Goal: Information Seeking & Learning: Learn about a topic

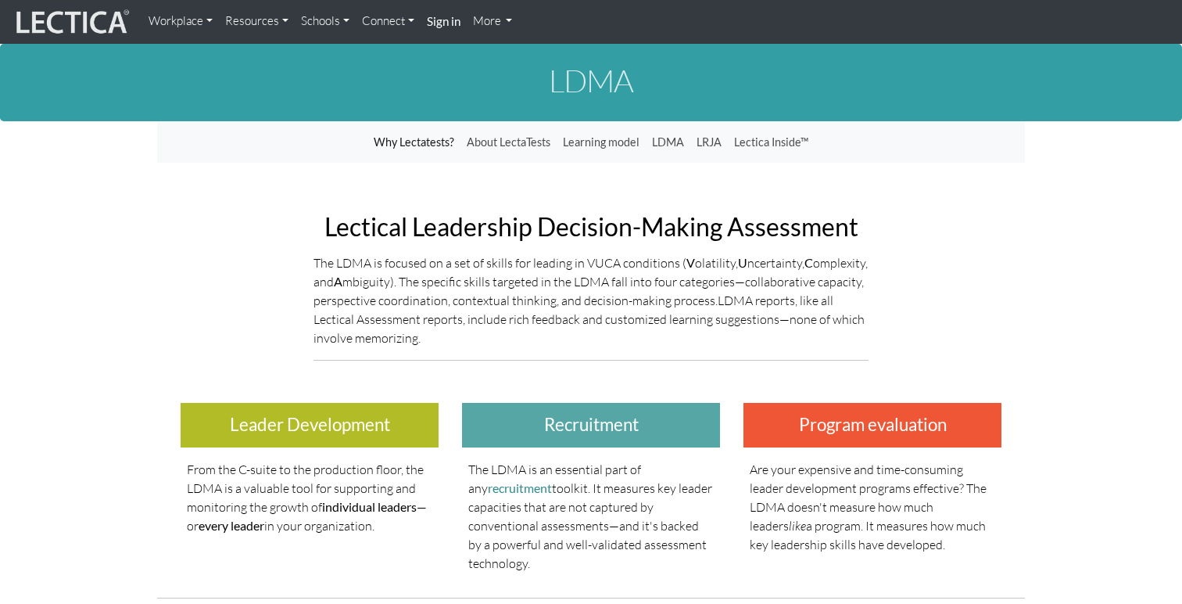
click at [181, 32] on link "Workplace" at bounding box center [180, 21] width 77 height 30
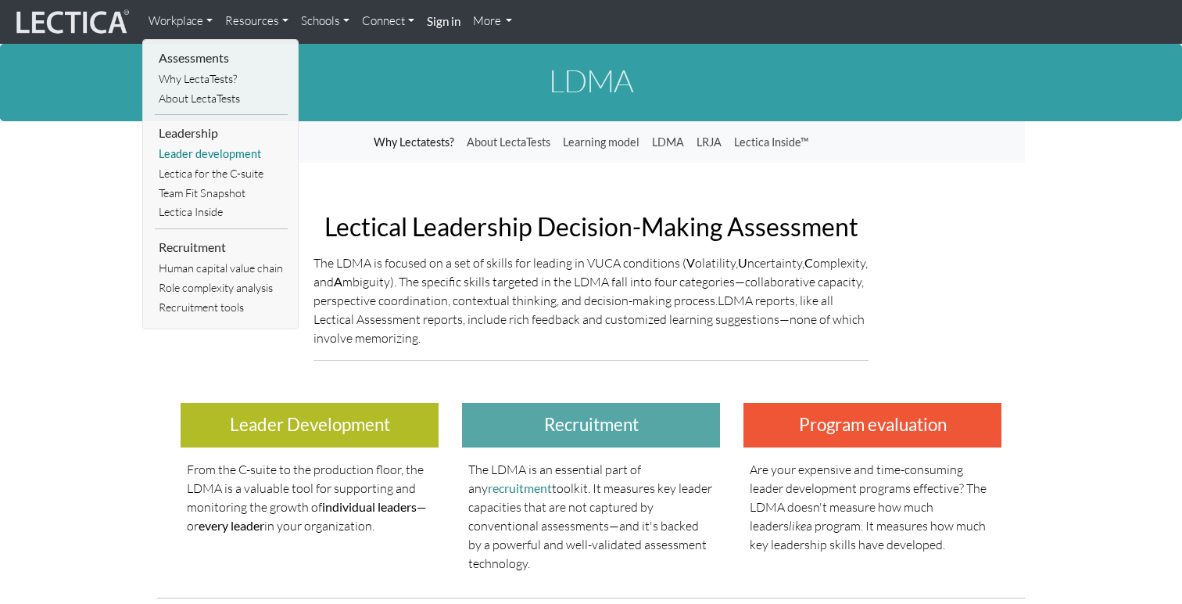
click at [193, 155] on link "Leader development" at bounding box center [221, 155] width 133 height 20
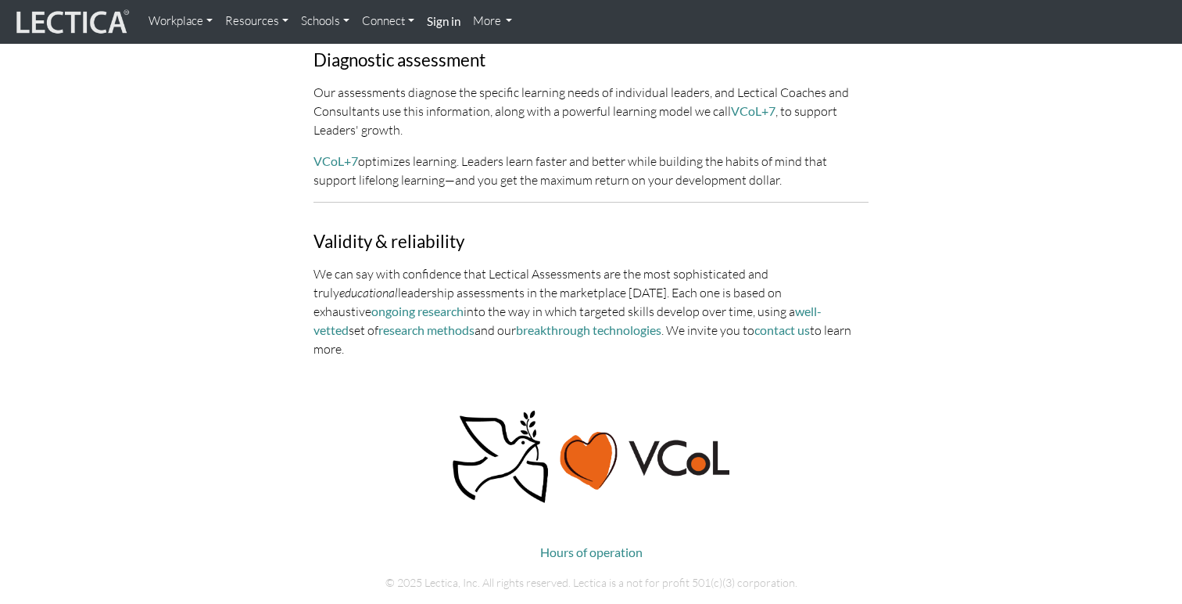
scroll to position [1408, 0]
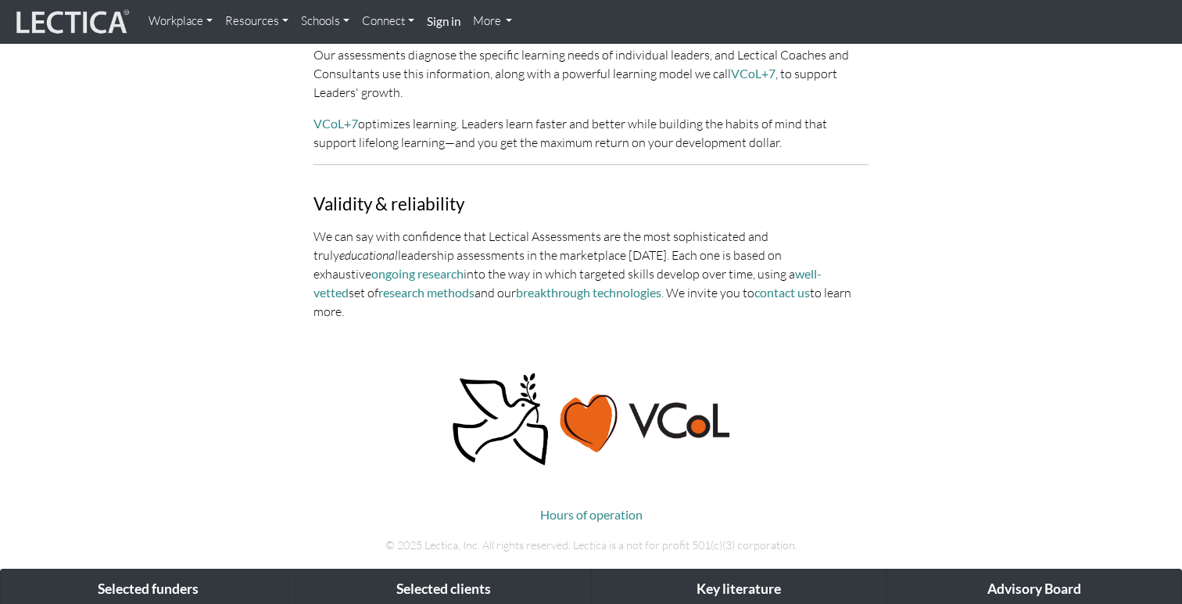
click at [186, 20] on link "Workplace" at bounding box center [180, 21] width 77 height 30
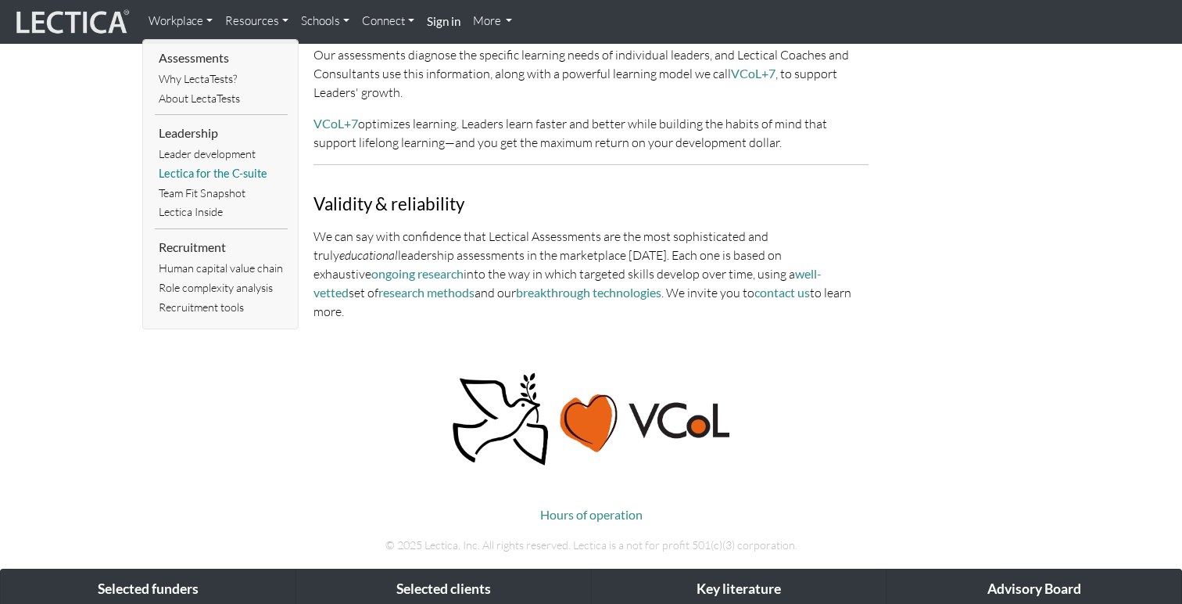
click at [230, 171] on link "Lectica for the C-suite" at bounding box center [221, 174] width 133 height 20
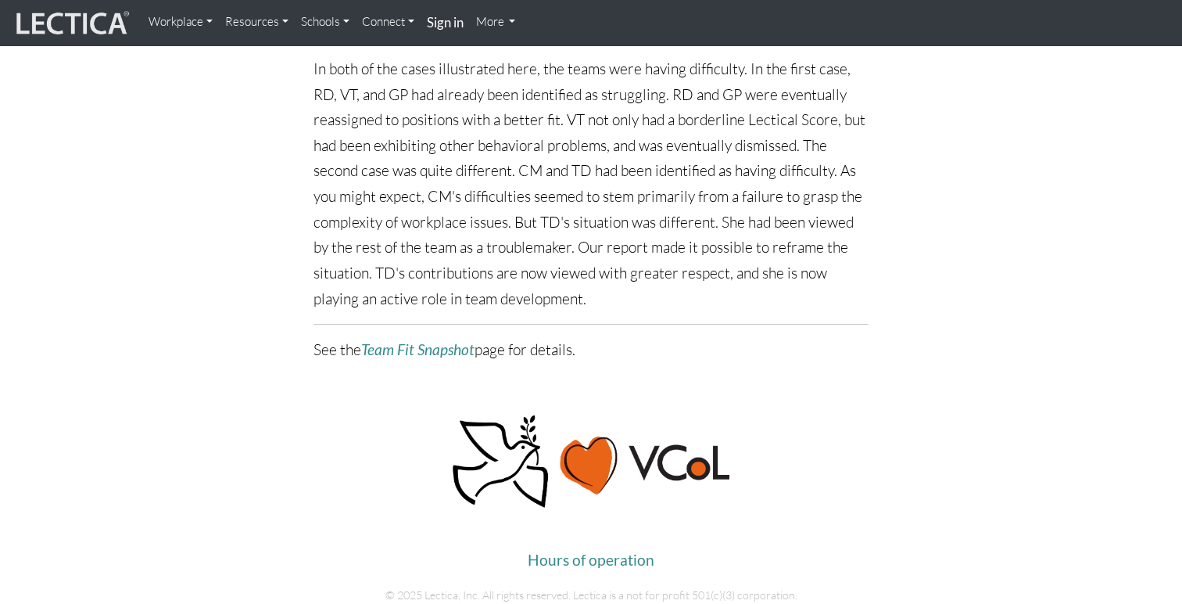
scroll to position [1629, 0]
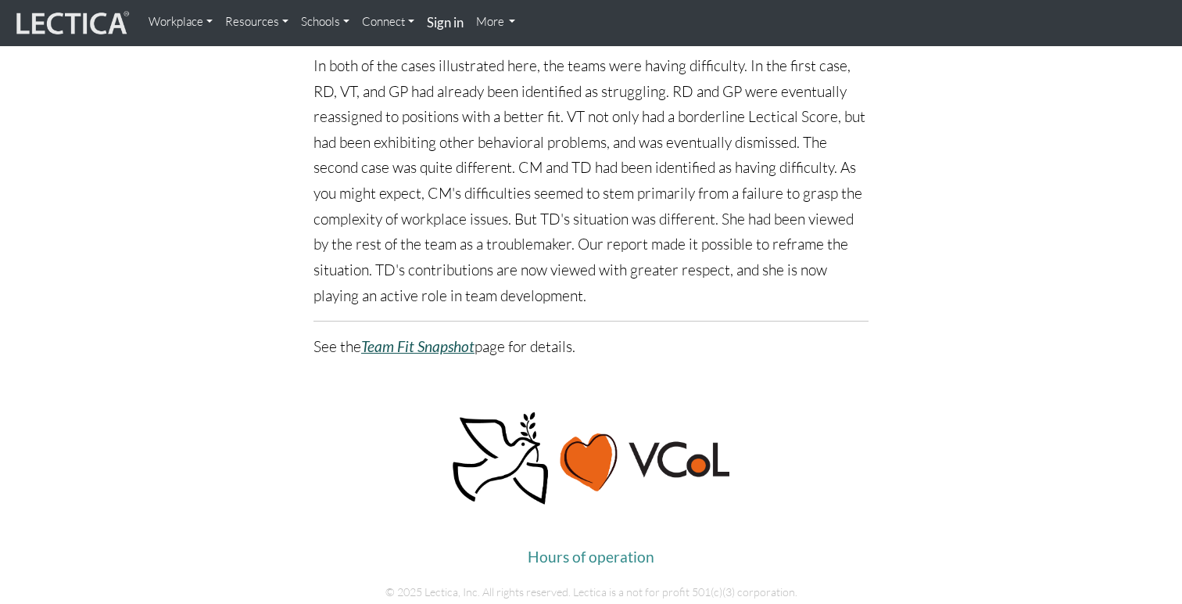
click at [429, 349] on icon "Team Fit Snapshot" at bounding box center [417, 346] width 113 height 18
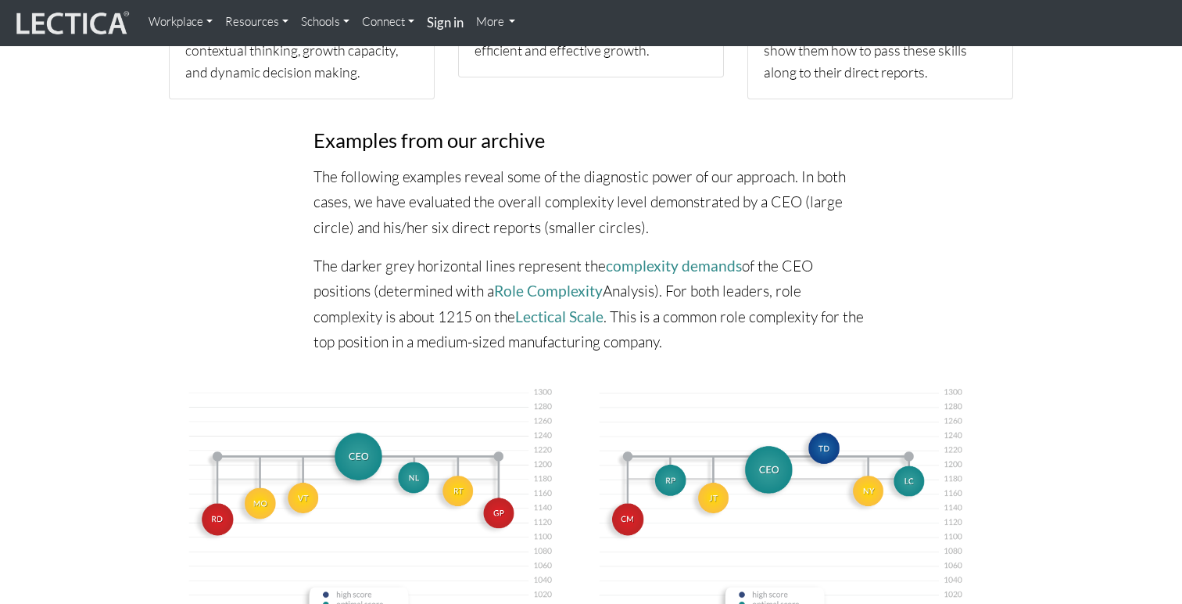
scroll to position [733, 0]
